Goal: Task Accomplishment & Management: Manage account settings

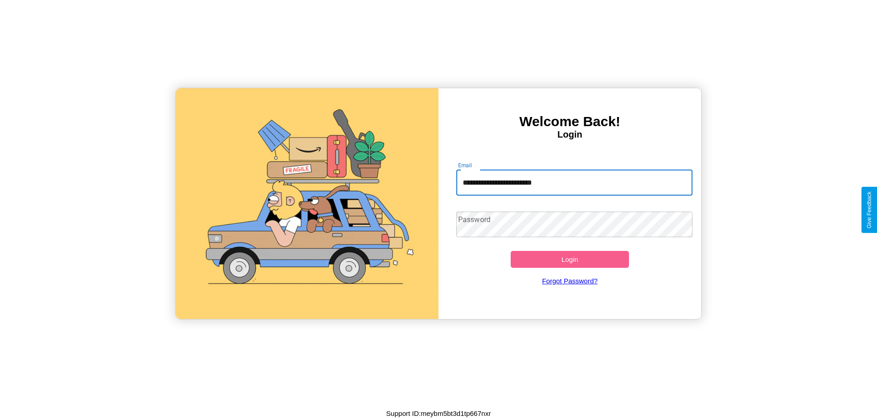
type input "**********"
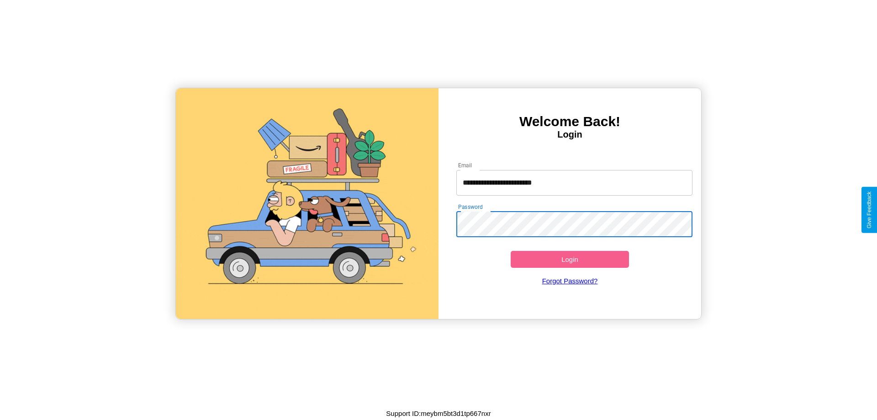
click at [570, 259] on button "Login" at bounding box center [570, 259] width 118 height 17
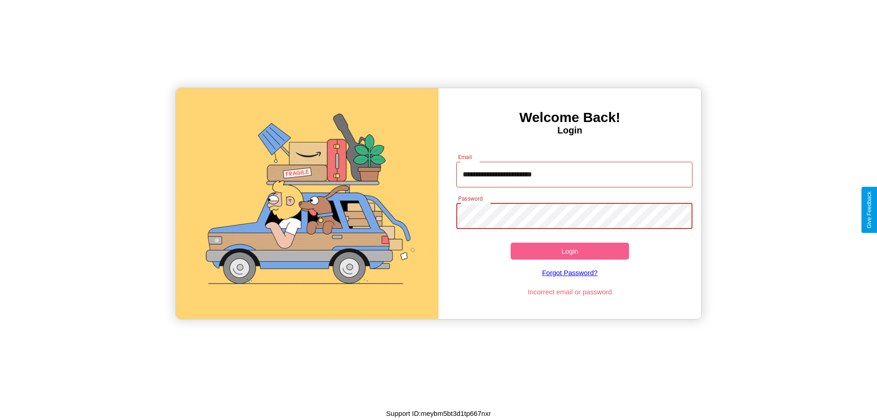
click at [570, 251] on button "Login" at bounding box center [570, 251] width 118 height 17
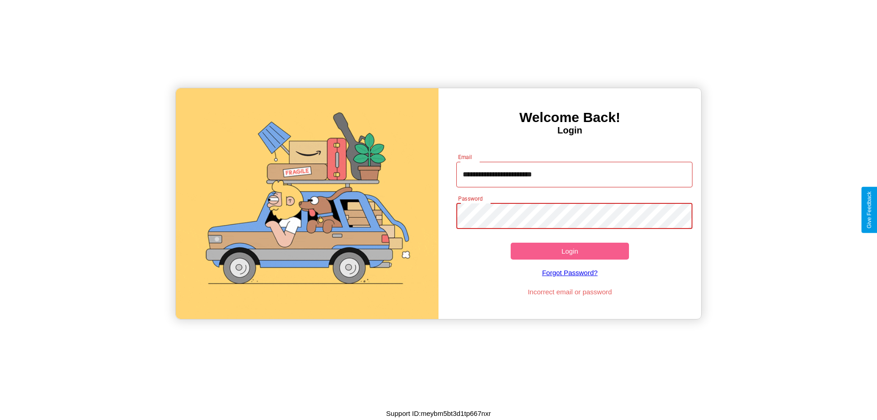
click at [570, 251] on button "Login" at bounding box center [570, 251] width 118 height 17
